Goal: Task Accomplishment & Management: Manage account settings

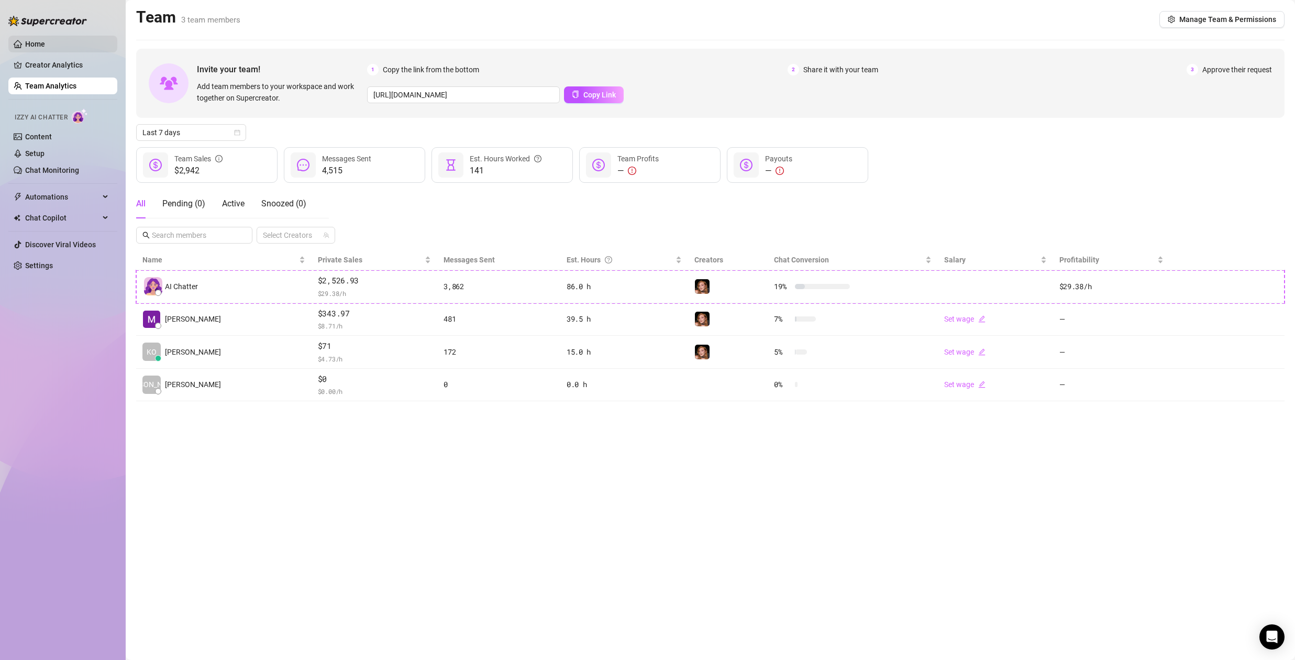
click at [45, 44] on link "Home" at bounding box center [35, 44] width 20 height 8
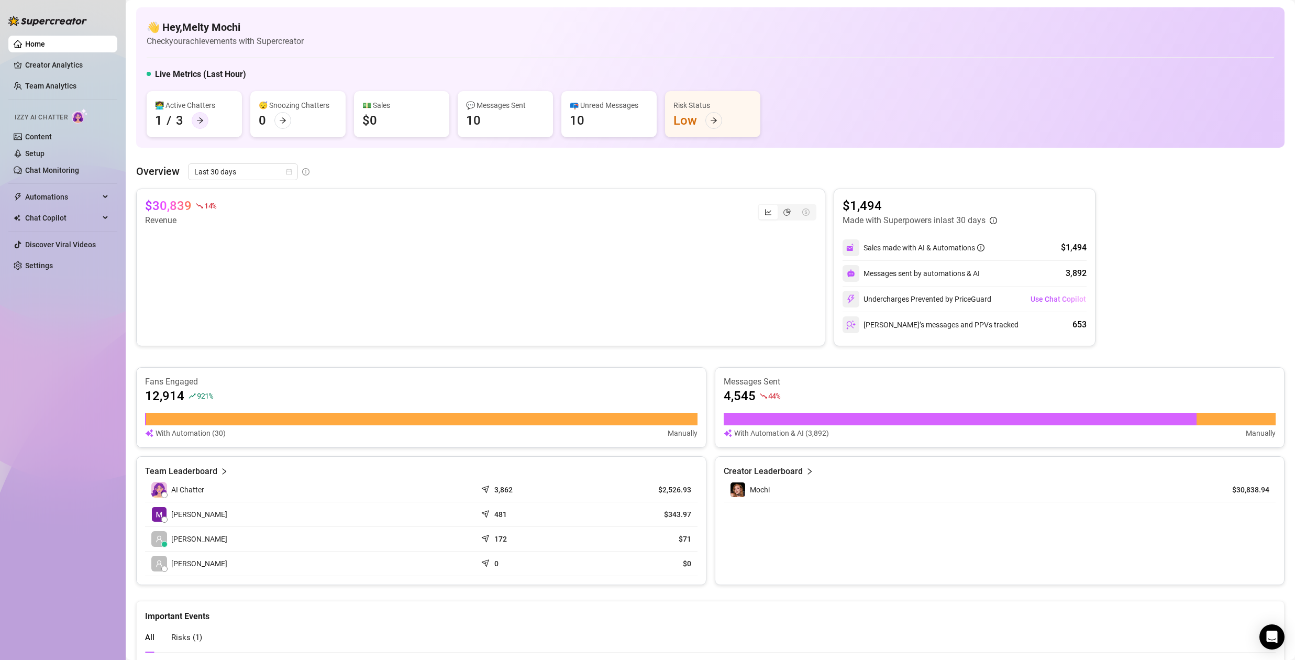
click at [196, 121] on icon "arrow-right" at bounding box center [199, 120] width 7 height 7
click at [50, 168] on link "Chat Monitoring" at bounding box center [52, 170] width 54 height 8
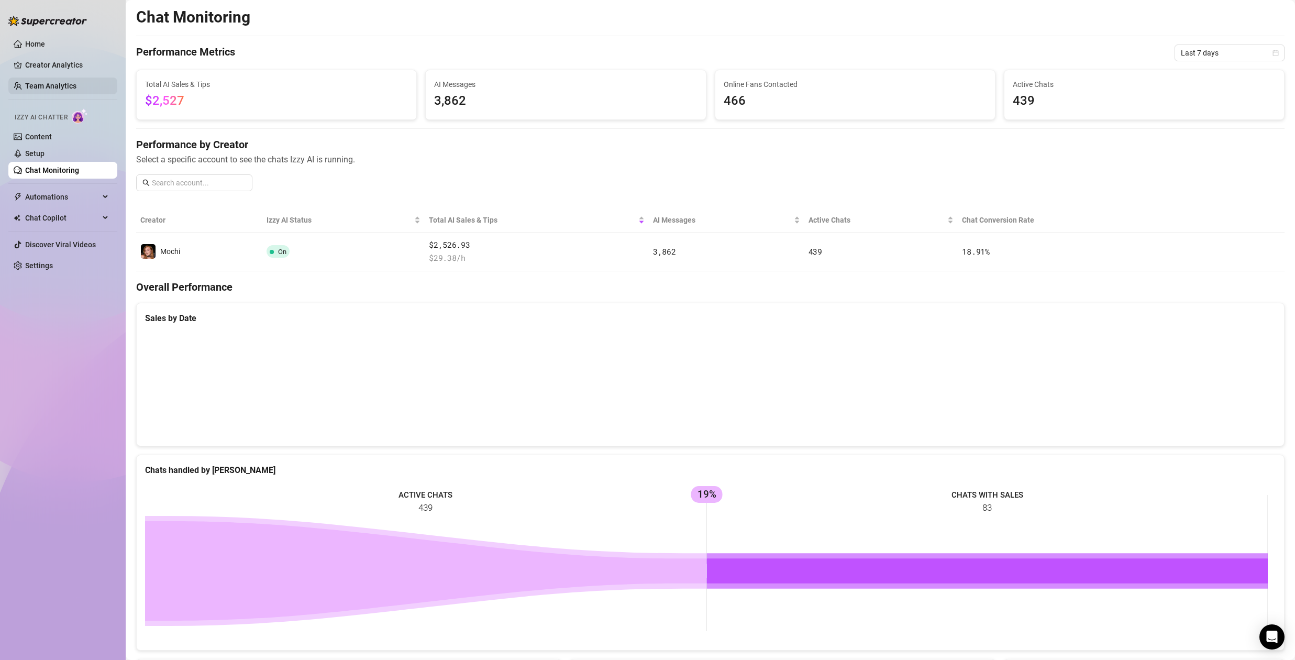
click at [70, 82] on link "Team Analytics" at bounding box center [50, 86] width 51 height 8
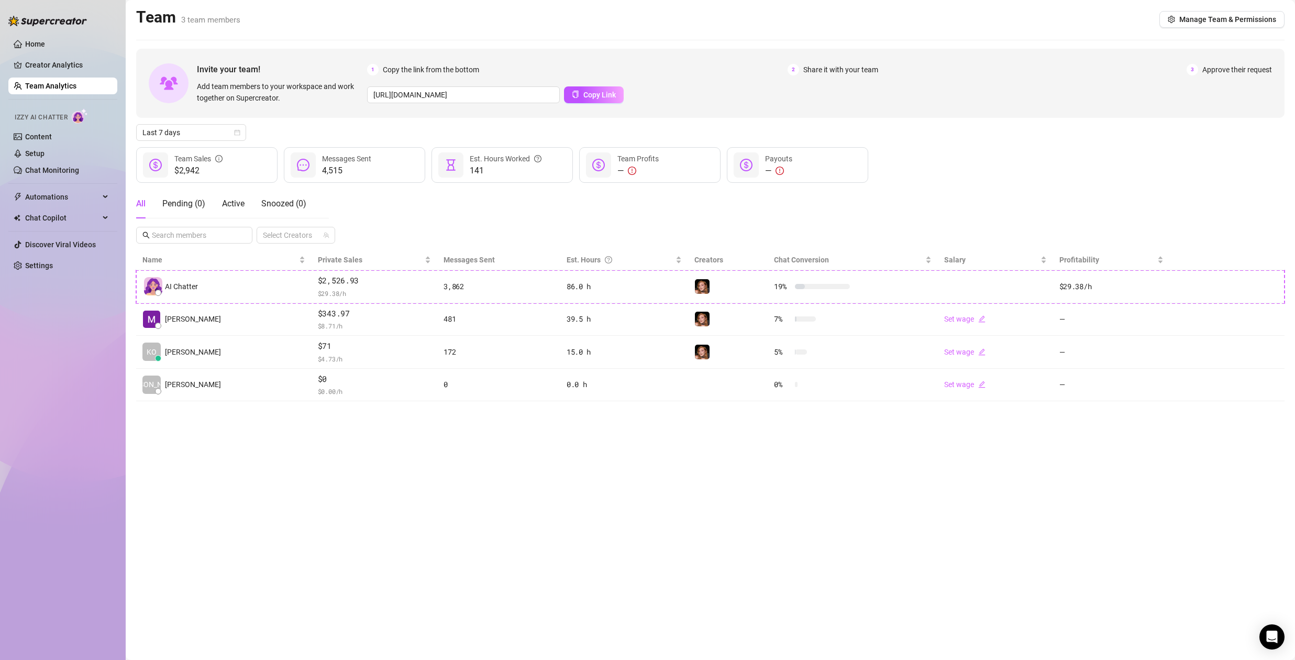
click at [690, 217] on div "All Pending ( 0 ) Active Snoozed ( 0 ) Select Creators" at bounding box center [710, 216] width 1148 height 54
click at [45, 158] on link "Setup" at bounding box center [34, 153] width 19 height 8
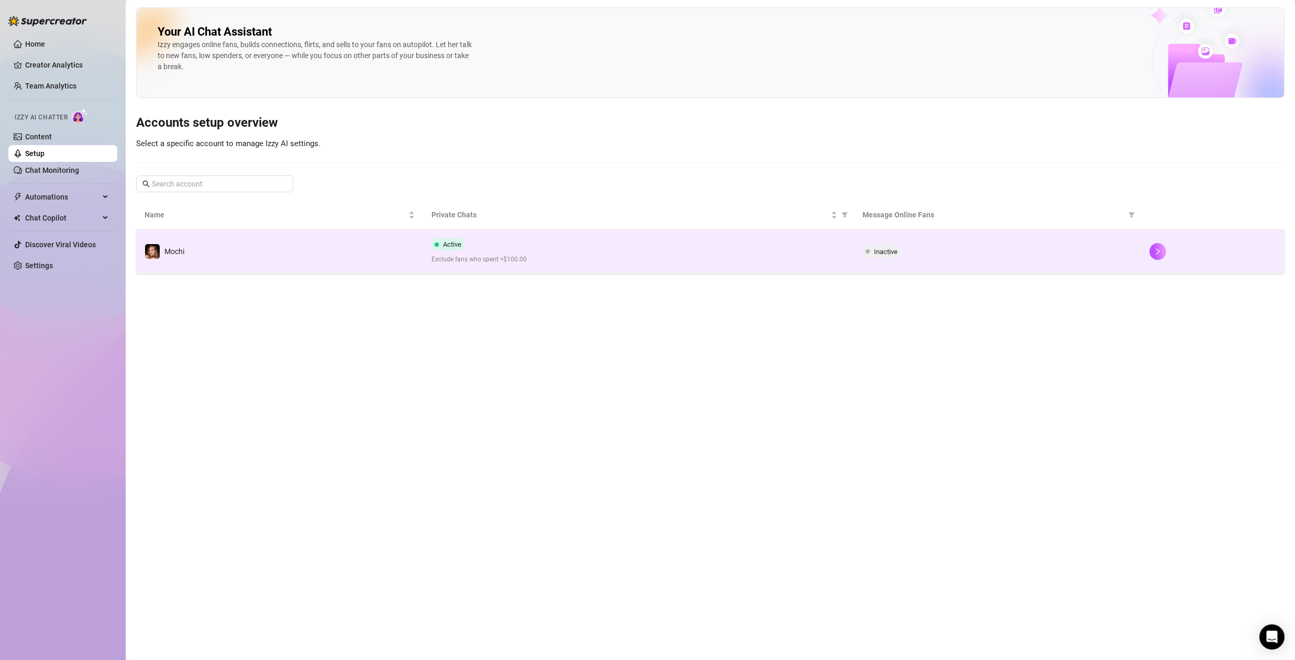
click at [620, 269] on td "Active Exclude fans who spent >$100.00" at bounding box center [638, 251] width 430 height 44
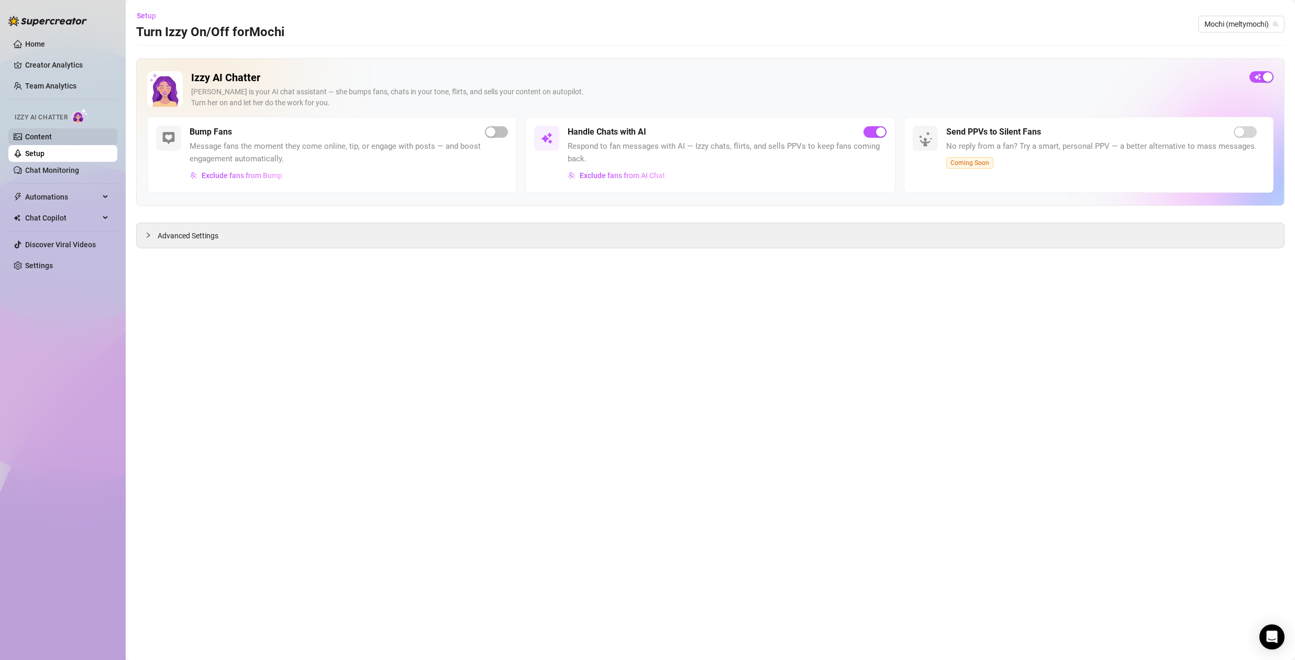
click at [52, 134] on link "Content" at bounding box center [38, 136] width 27 height 8
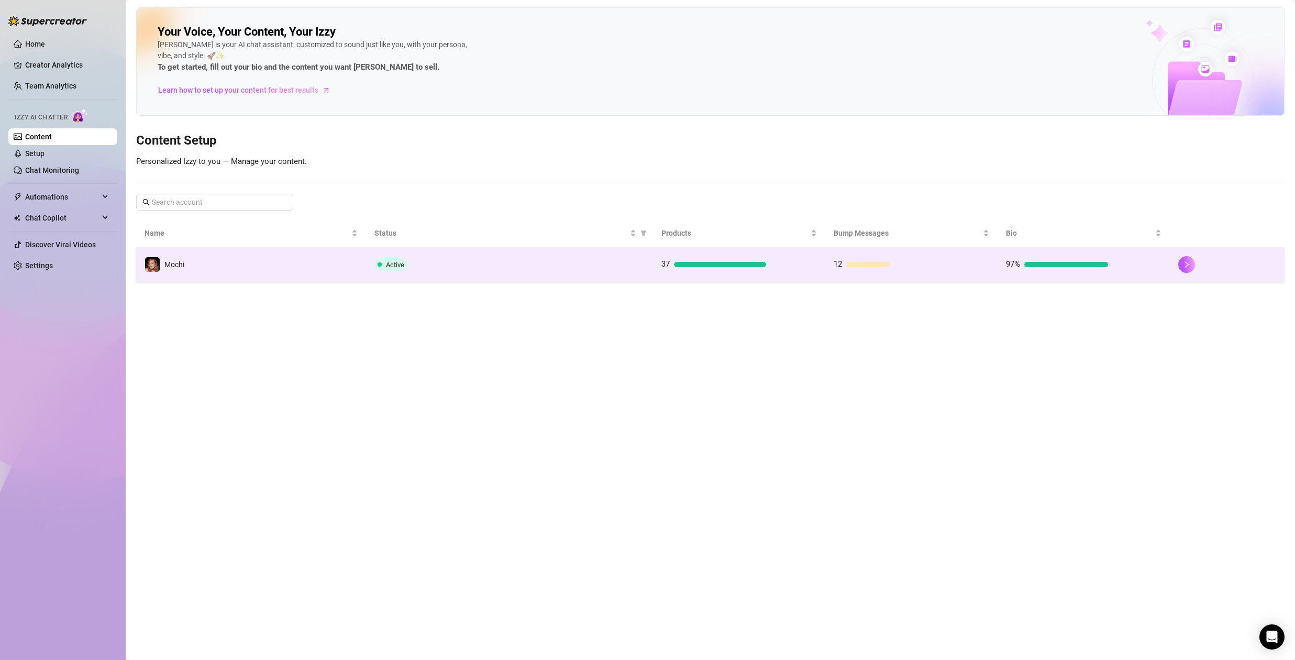
click at [697, 266] on div at bounding box center [720, 264] width 92 height 5
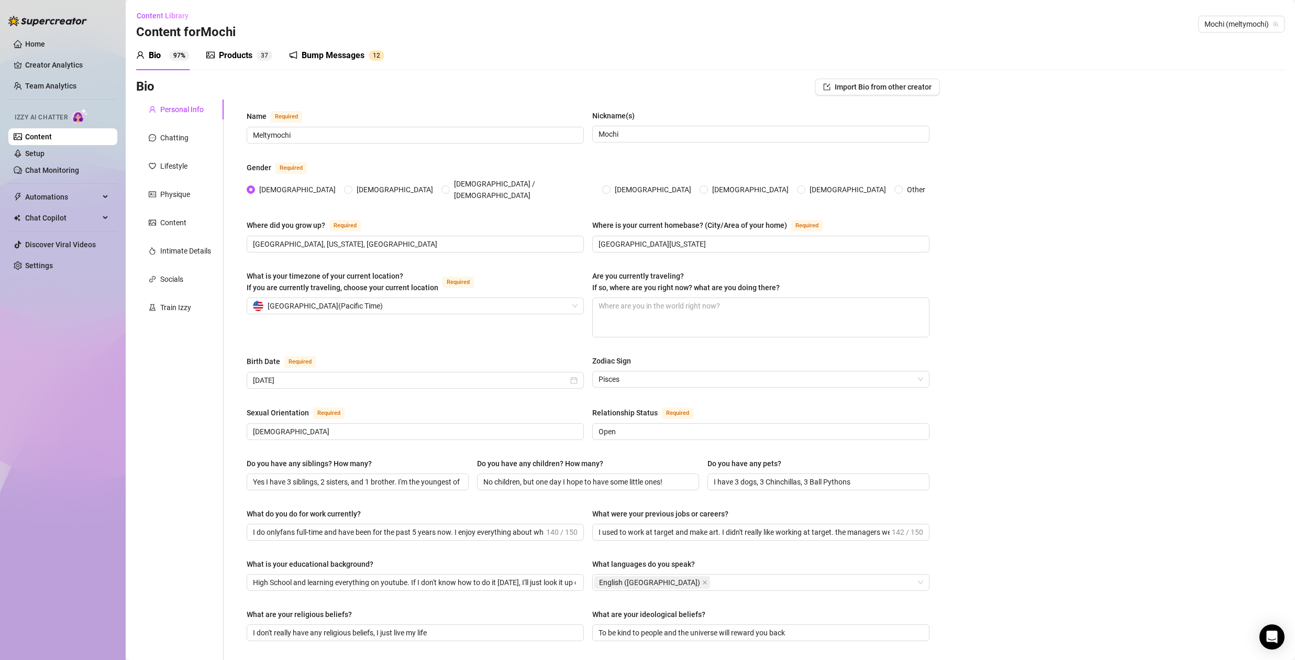
click at [239, 54] on div "Products" at bounding box center [236, 55] width 34 height 13
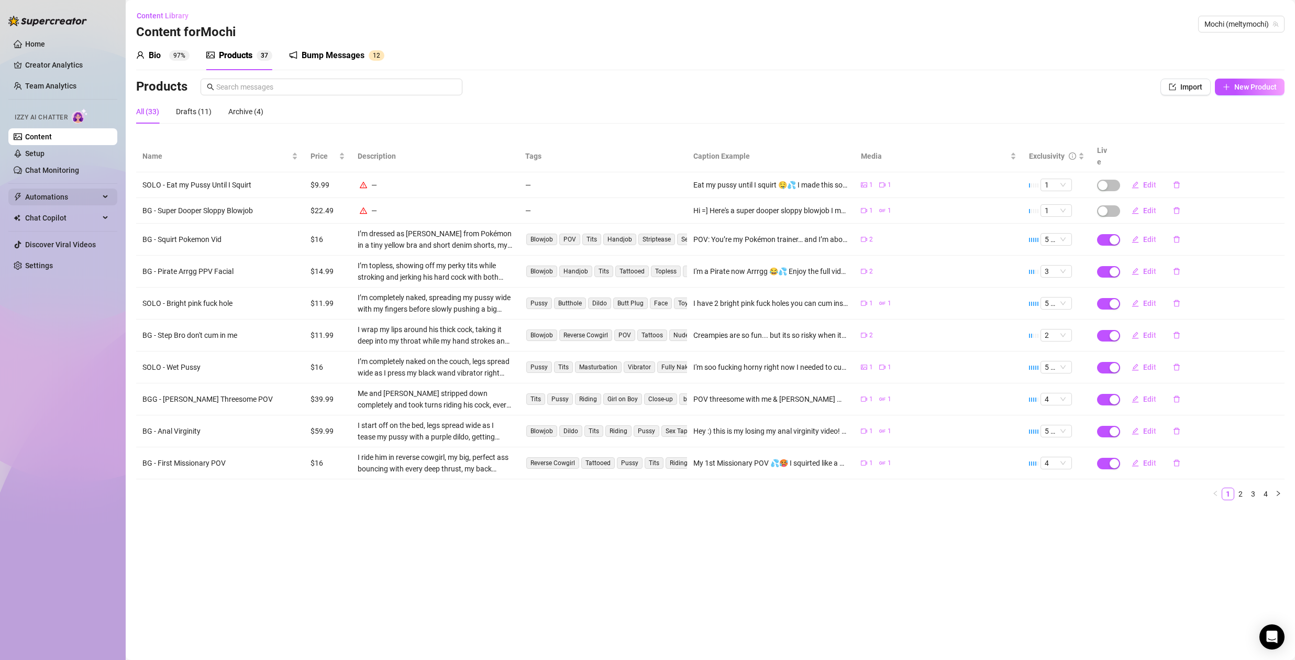
click at [42, 197] on span "Automations" at bounding box center [62, 196] width 74 height 17
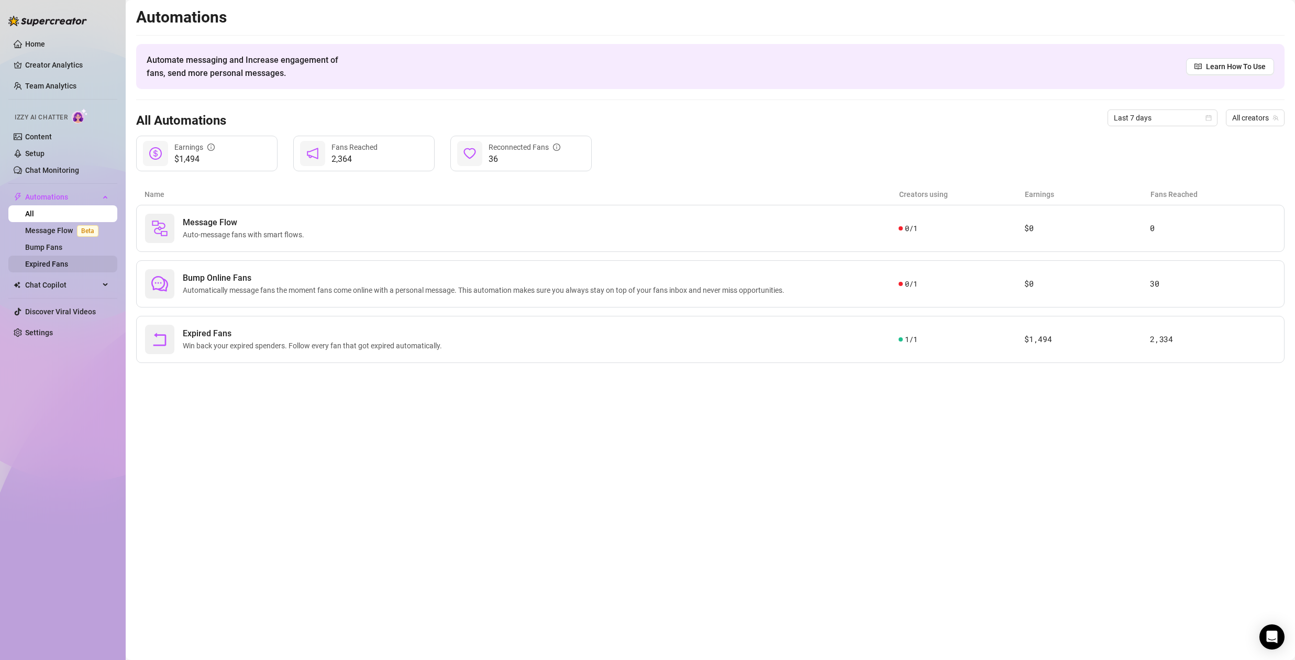
click at [46, 262] on link "Expired Fans" at bounding box center [46, 264] width 43 height 8
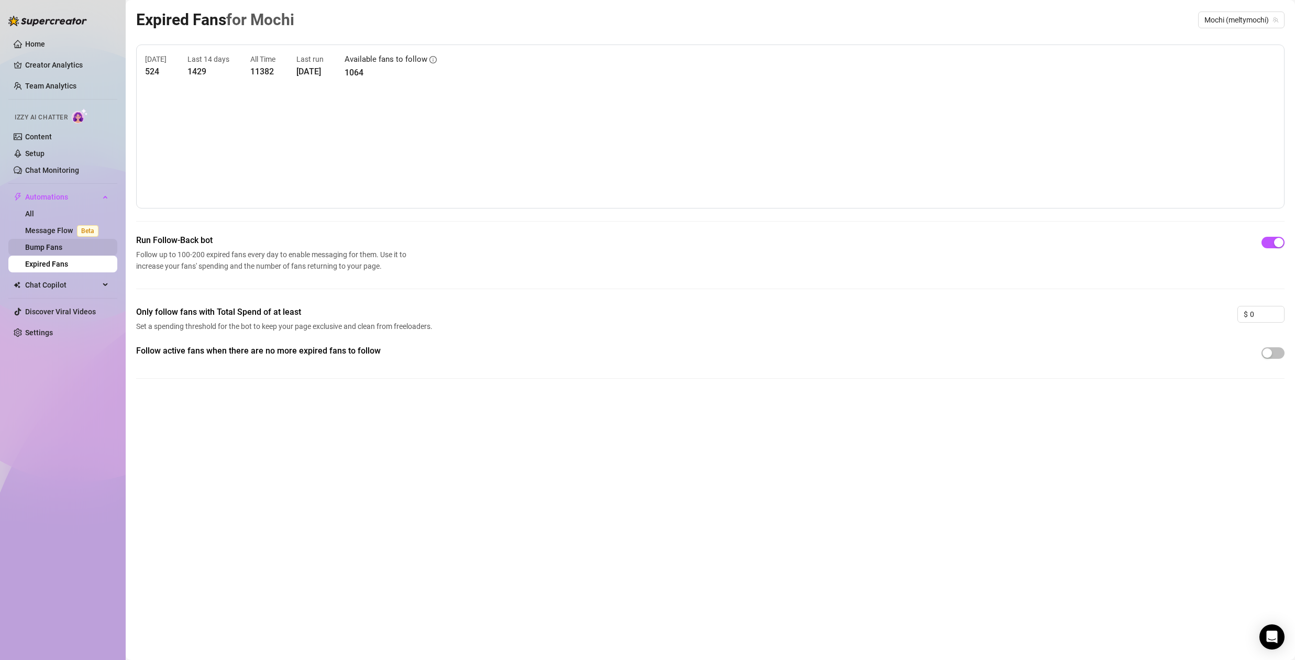
click at [50, 248] on link "Bump Fans" at bounding box center [43, 247] width 37 height 8
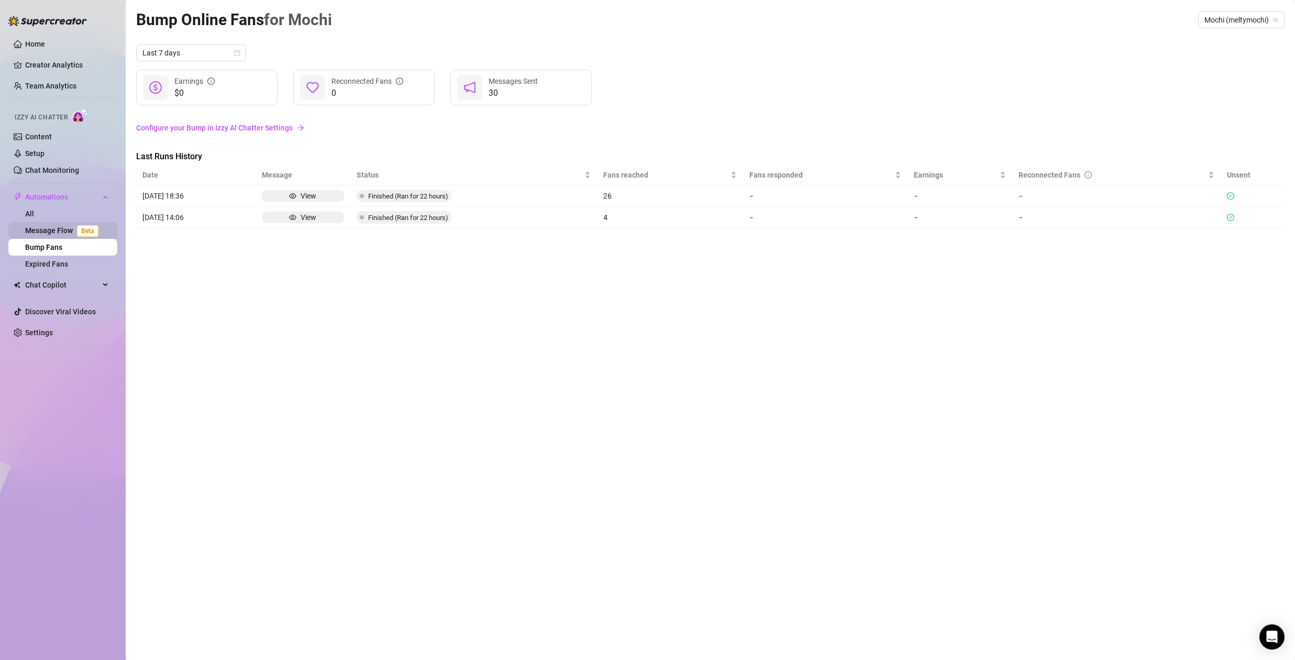
click at [61, 233] on link "Message Flow Beta" at bounding box center [63, 230] width 77 height 8
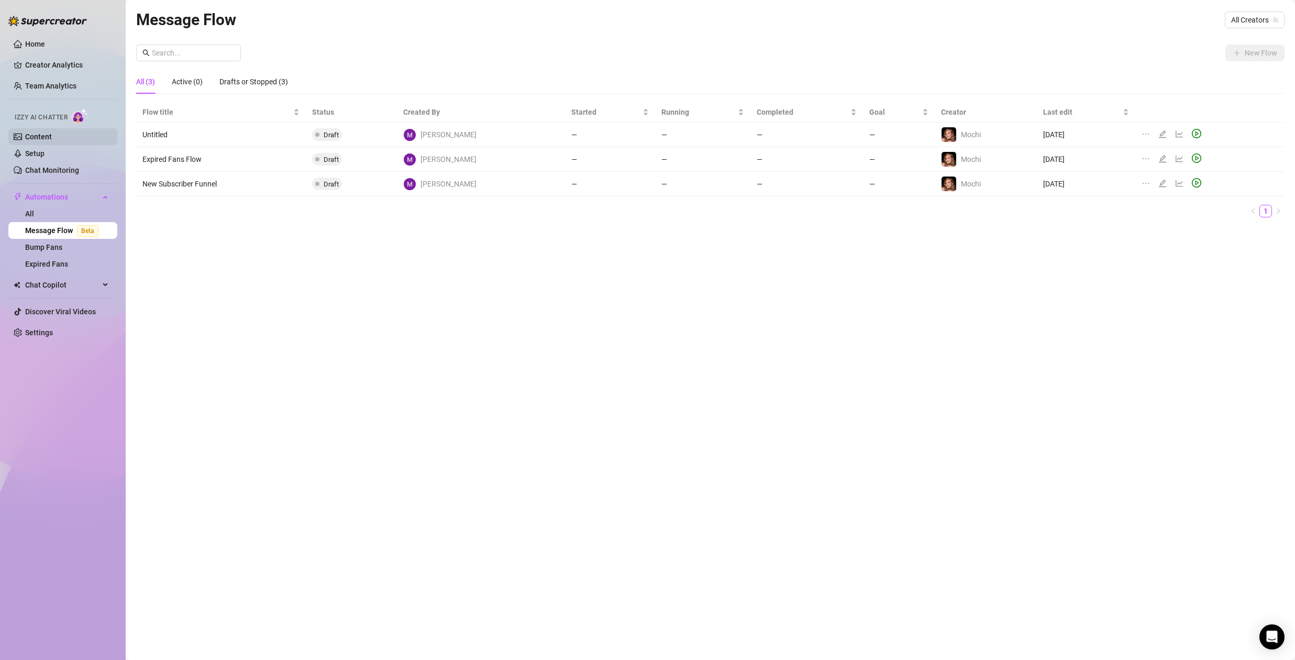
click at [36, 137] on link "Content" at bounding box center [38, 136] width 27 height 8
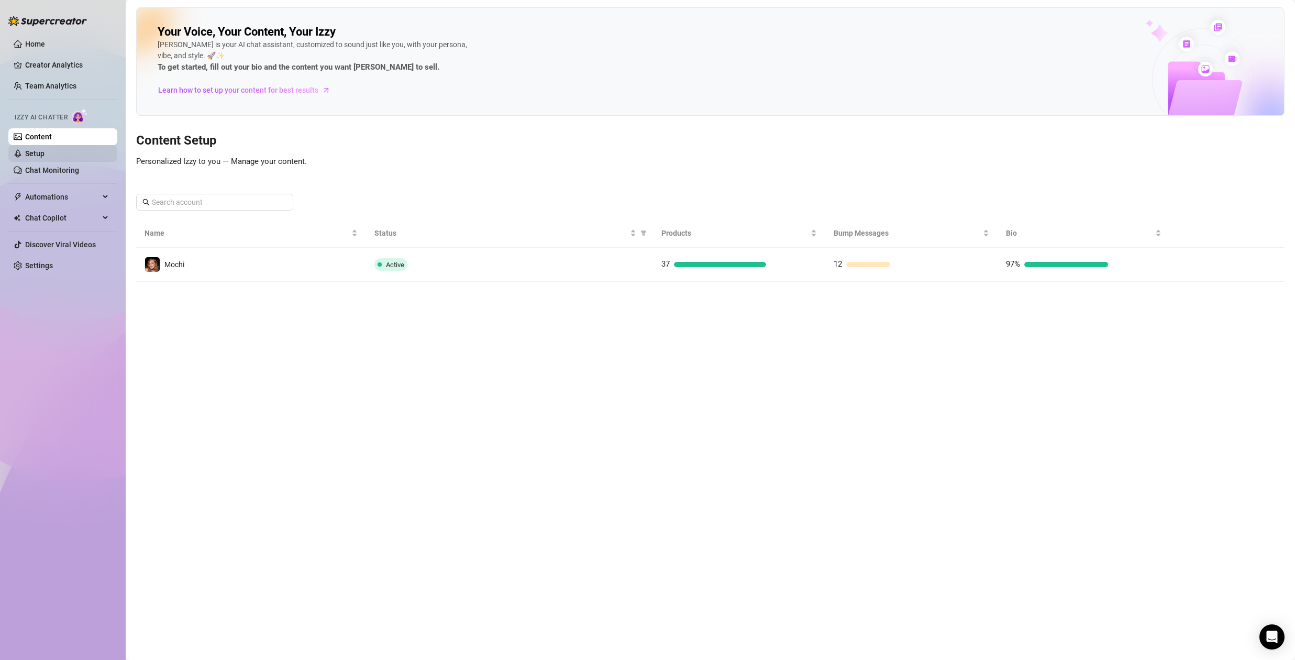
click at [37, 153] on link "Setup" at bounding box center [34, 153] width 19 height 8
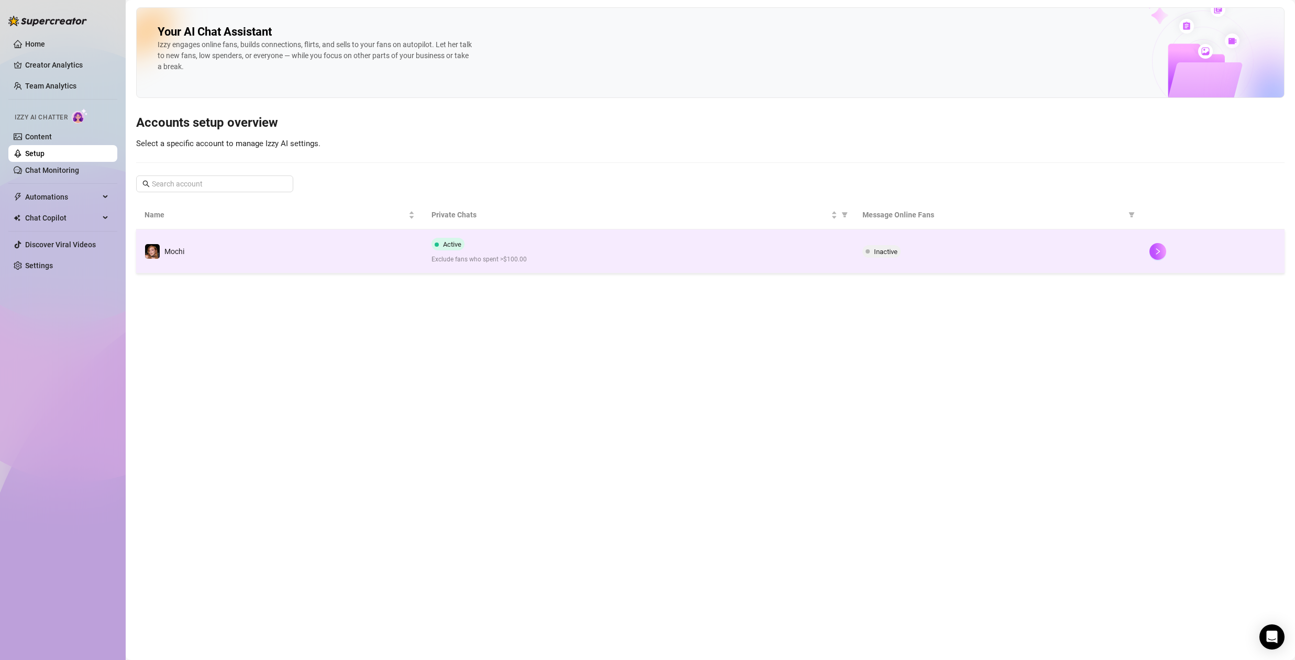
click at [581, 241] on div "Active Exclude fans who spent >$100.00" at bounding box center [638, 251] width 414 height 27
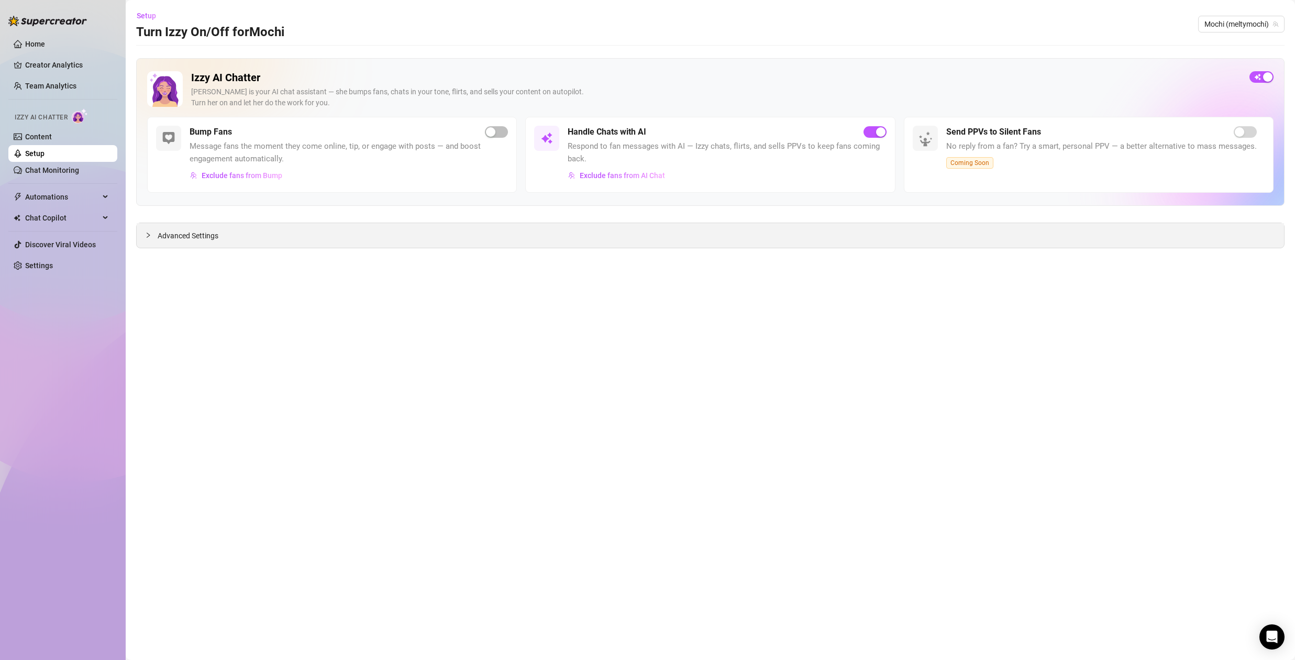
click at [168, 235] on span "Advanced Settings" at bounding box center [188, 236] width 61 height 12
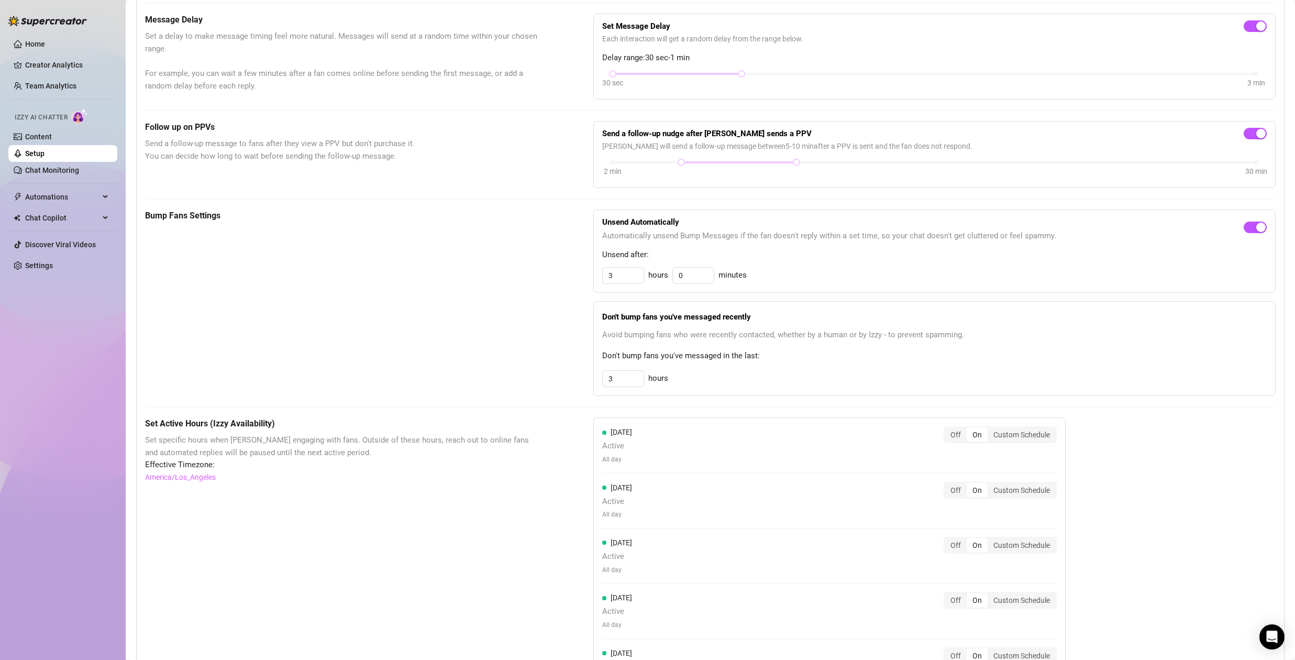
scroll to position [127, 0]
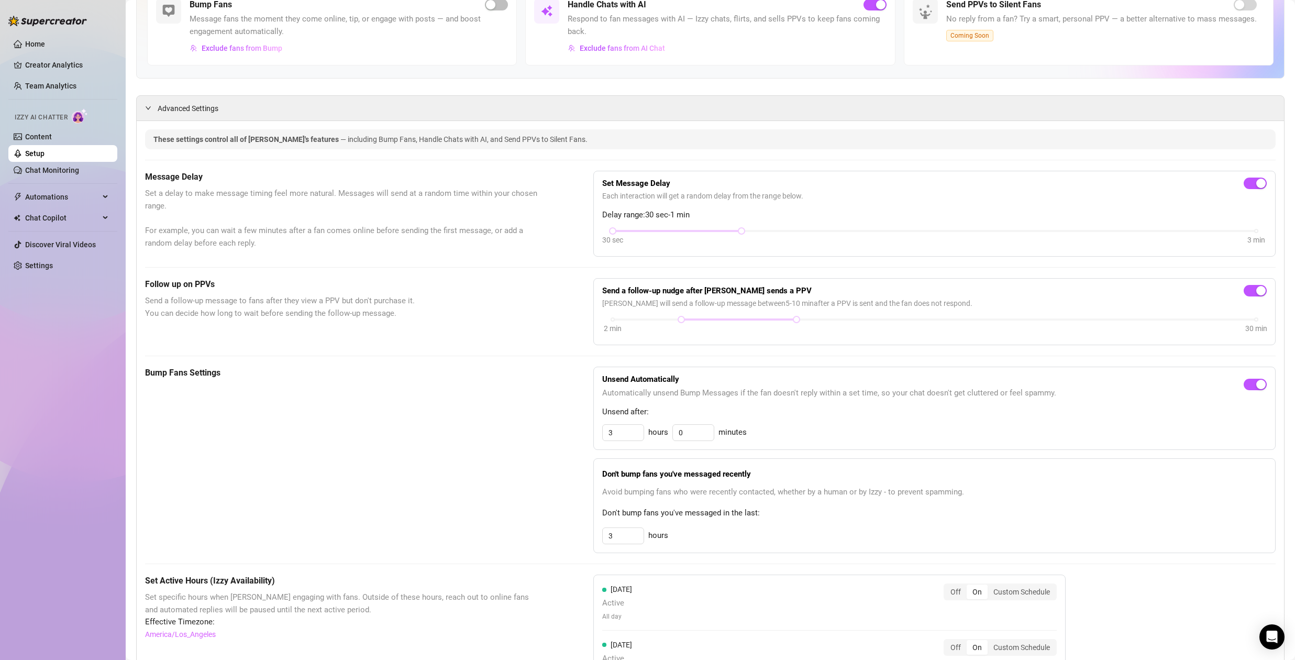
click at [178, 372] on h5 "Bump Fans Settings" at bounding box center [343, 373] width 396 height 13
click at [286, 374] on h5 "Bump Fans Settings" at bounding box center [343, 373] width 396 height 13
click at [193, 300] on span "Send a follow-up message to fans after they view a PPV but don't purchase it. Y…" at bounding box center [343, 307] width 396 height 25
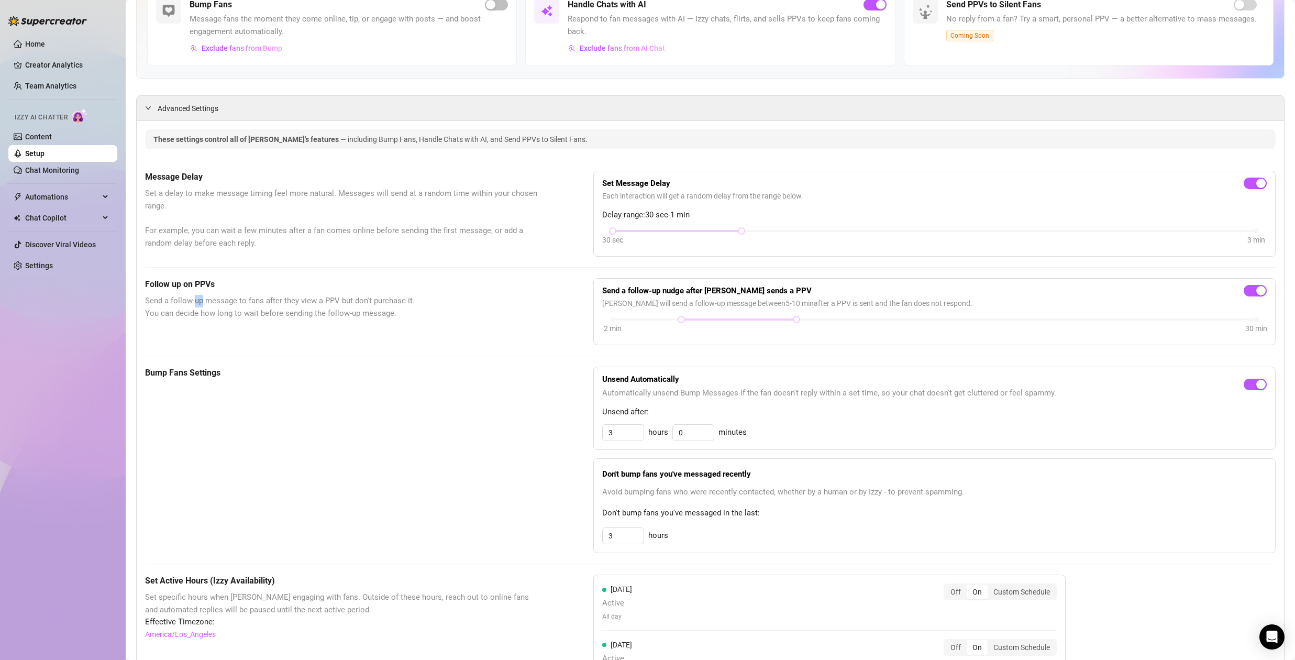
click at [193, 300] on span "Send a follow-up message to fans after they view a PPV but don't purchase it. Y…" at bounding box center [343, 307] width 396 height 25
click at [179, 286] on h5 "Follow up on PPVs" at bounding box center [343, 284] width 396 height 13
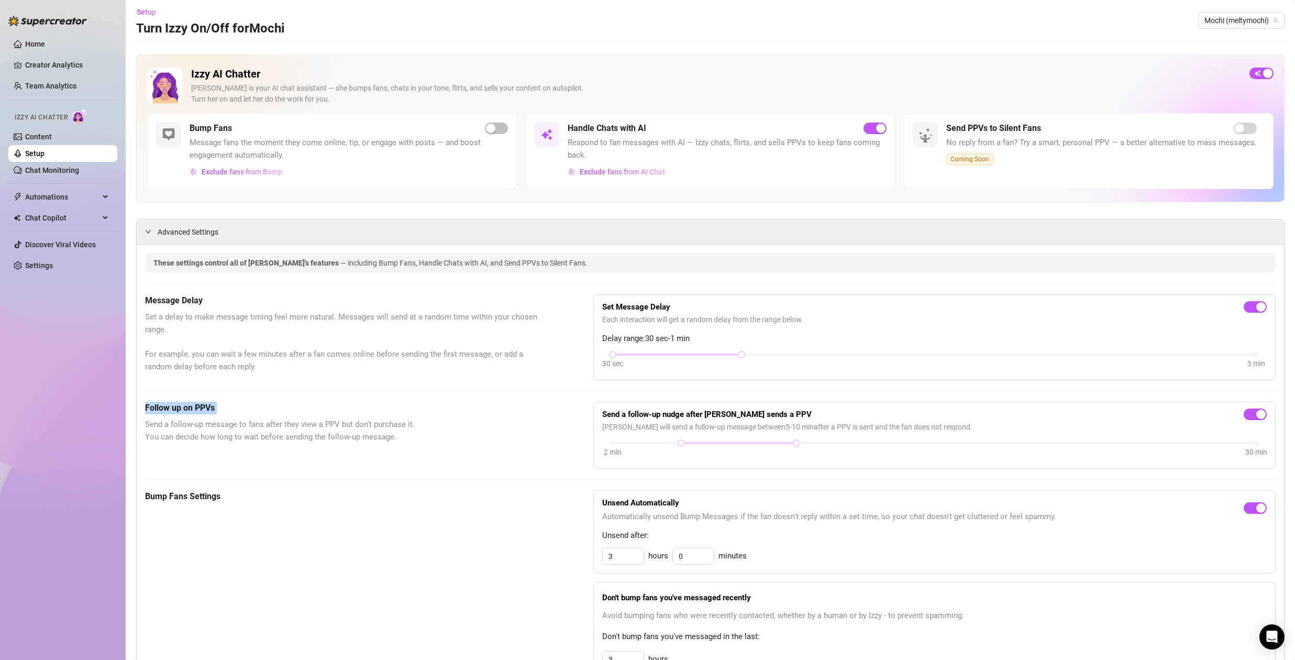
scroll to position [0, 0]
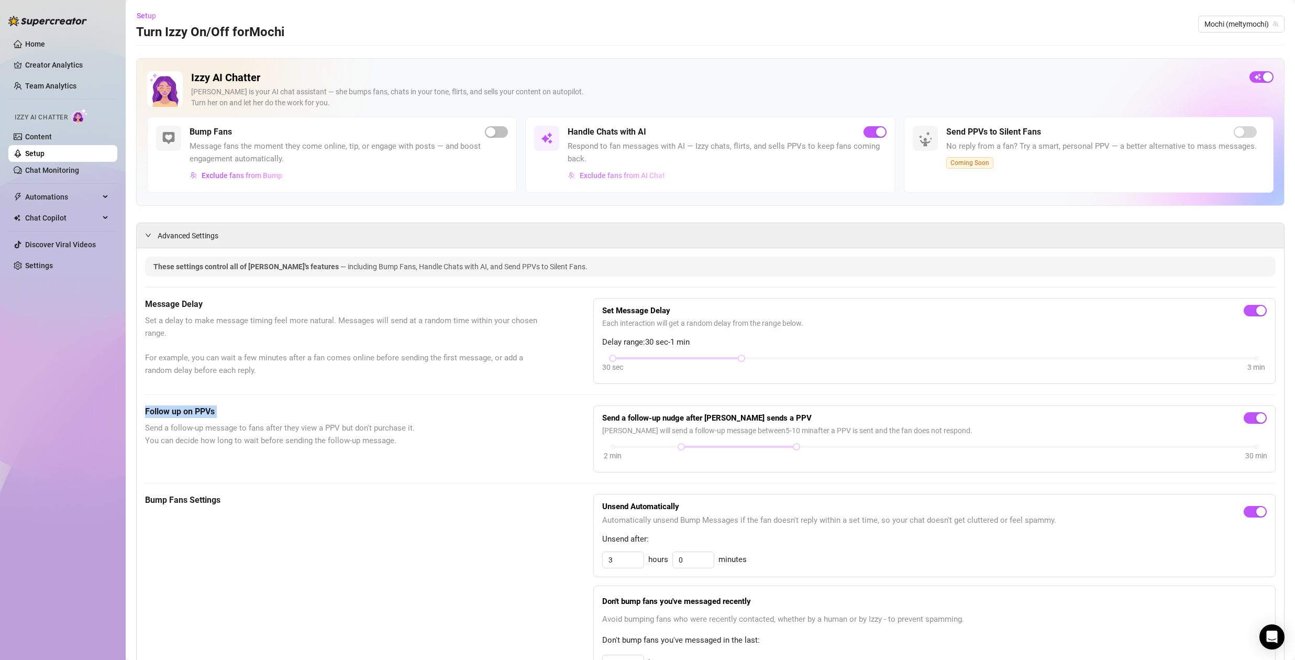
click at [607, 175] on span "Exclude fans from AI Chat" at bounding box center [622, 175] width 85 height 8
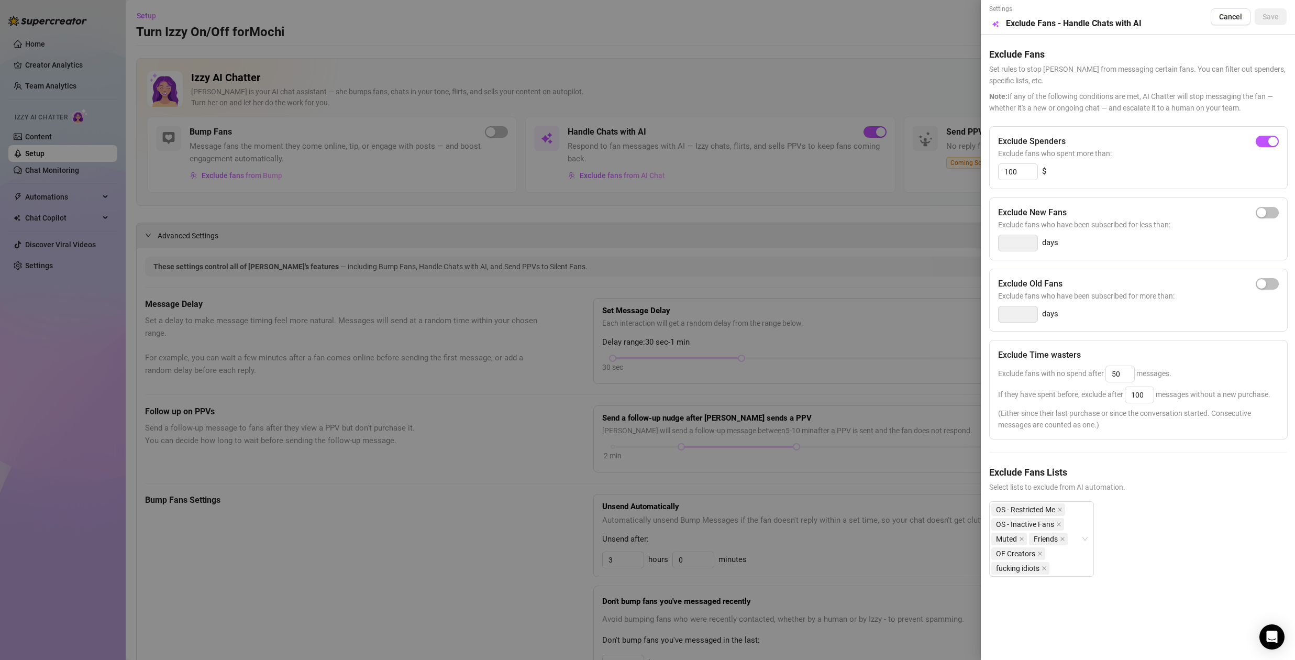
click at [593, 190] on div at bounding box center [647, 330] width 1295 height 660
